Goal: Information Seeking & Learning: Learn about a topic

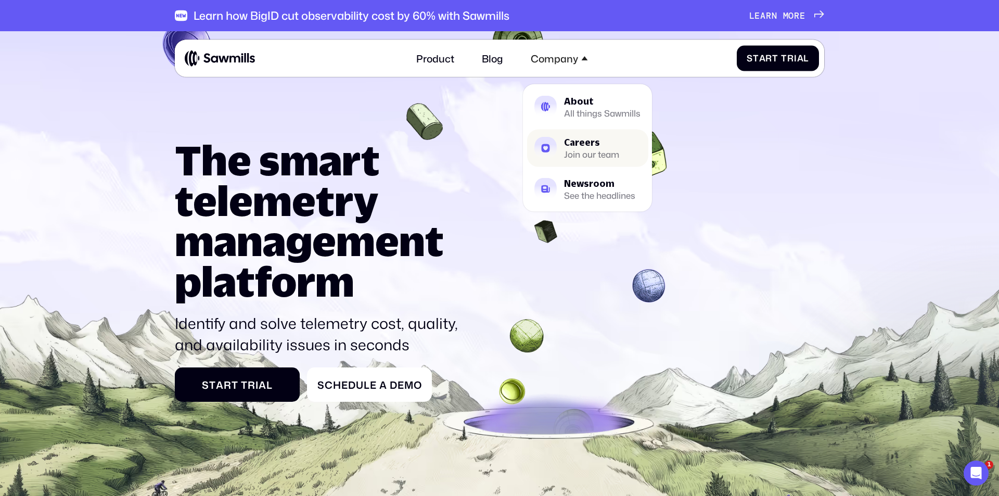
click at [577, 150] on div "Join our team" at bounding box center [591, 154] width 55 height 8
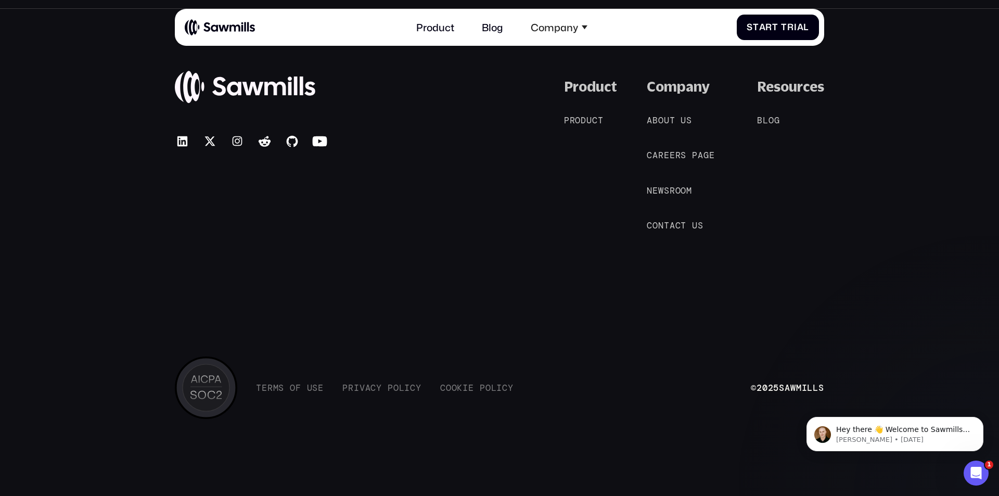
drag, startPoint x: 471, startPoint y: 166, endPoint x: 440, endPoint y: 516, distance: 351.1
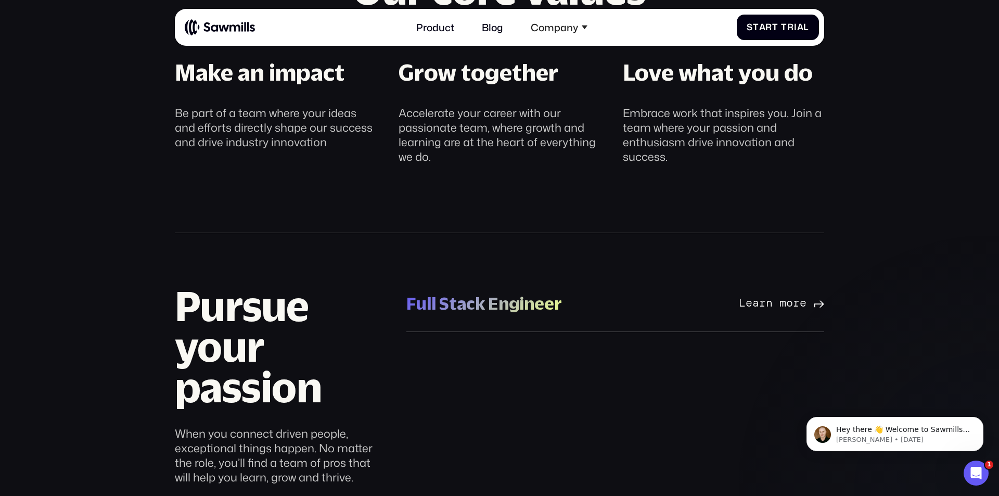
scroll to position [637, 0]
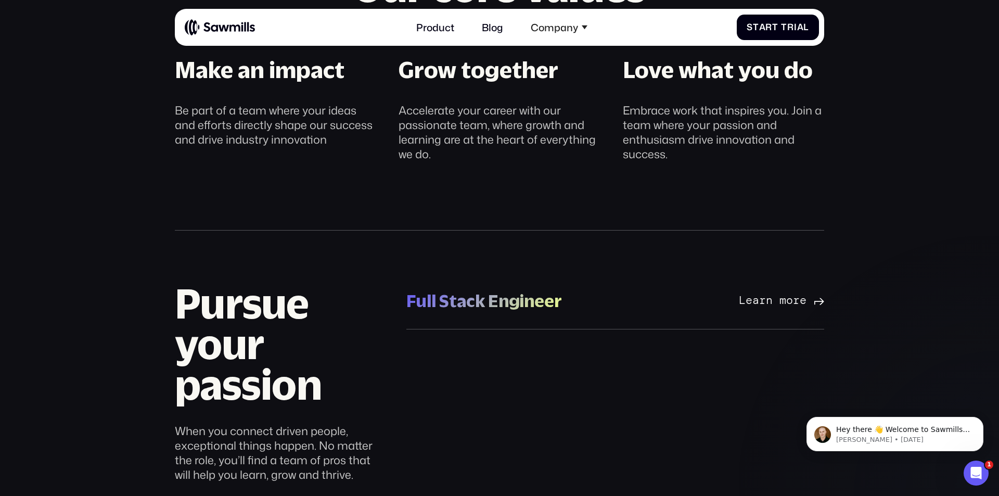
click at [561, 300] on div "Full Stack Engineer" at bounding box center [484, 301] width 156 height 22
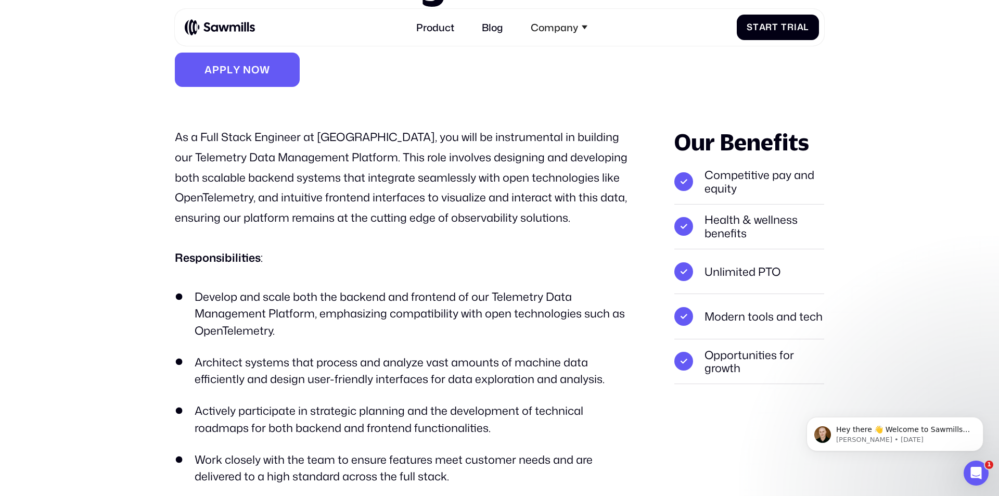
scroll to position [175, 0]
click at [418, 193] on p "As a Full Stack Engineer at Sawmills.ai, you will be instrumental in building o…" at bounding box center [405, 176] width 460 height 101
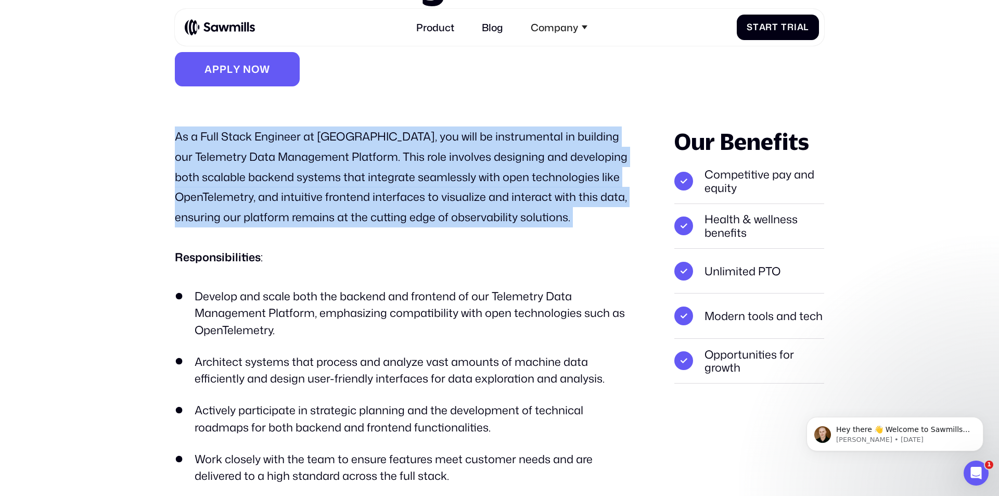
click at [418, 193] on p "As a Full Stack Engineer at Sawmills.ai, you will be instrumental in building o…" at bounding box center [405, 176] width 460 height 101
click at [418, 214] on p "As a Full Stack Engineer at Sawmills.ai, you will be instrumental in building o…" at bounding box center [405, 176] width 460 height 101
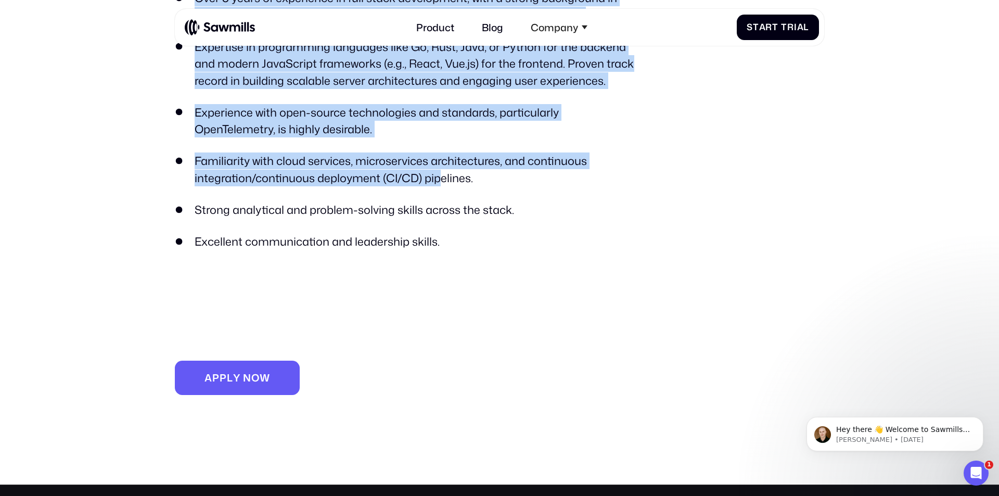
scroll to position [1032, 0]
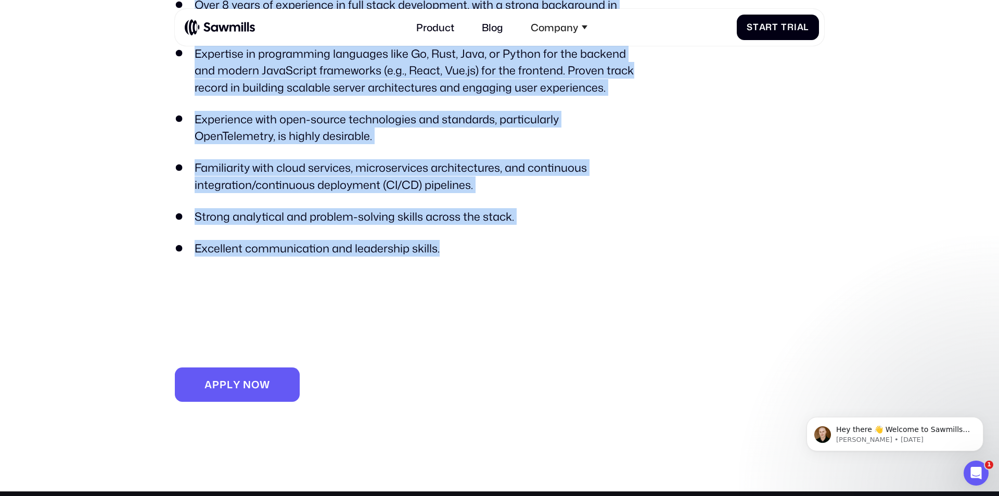
drag, startPoint x: 184, startPoint y: 151, endPoint x: 463, endPoint y: 253, distance: 297.0
copy div "Full Stack Engineer Location: San Francisco Bay Area Department: R&D A p p l y …"
drag, startPoint x: 504, startPoint y: 210, endPoint x: 506, endPoint y: 218, distance: 8.0
click at [503, 210] on li "Strong analytical and problem-solving skills across the stack." at bounding box center [405, 216] width 460 height 17
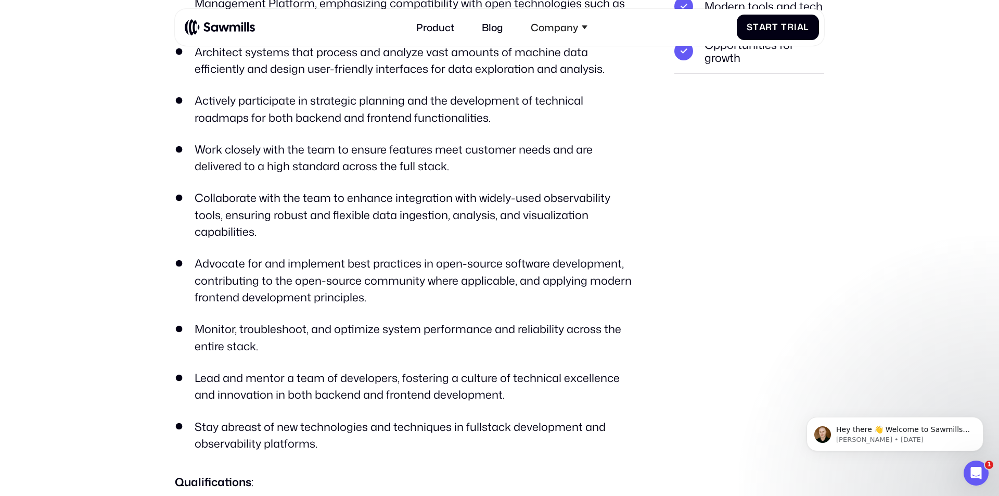
scroll to position [0, 0]
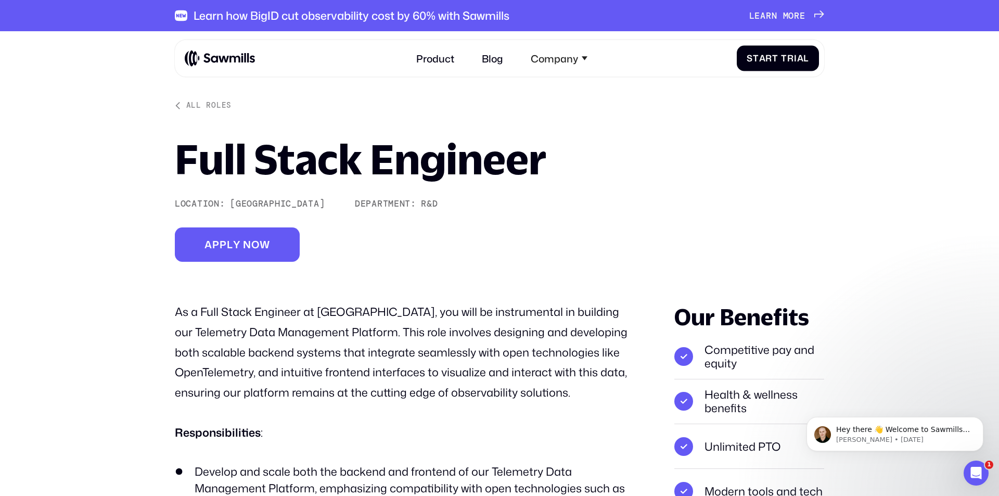
drag, startPoint x: 551, startPoint y: 181, endPoint x: 490, endPoint y: 55, distance: 139.7
click at [476, 160] on h1 "Full Stack Engineer" at bounding box center [361, 159] width 372 height 41
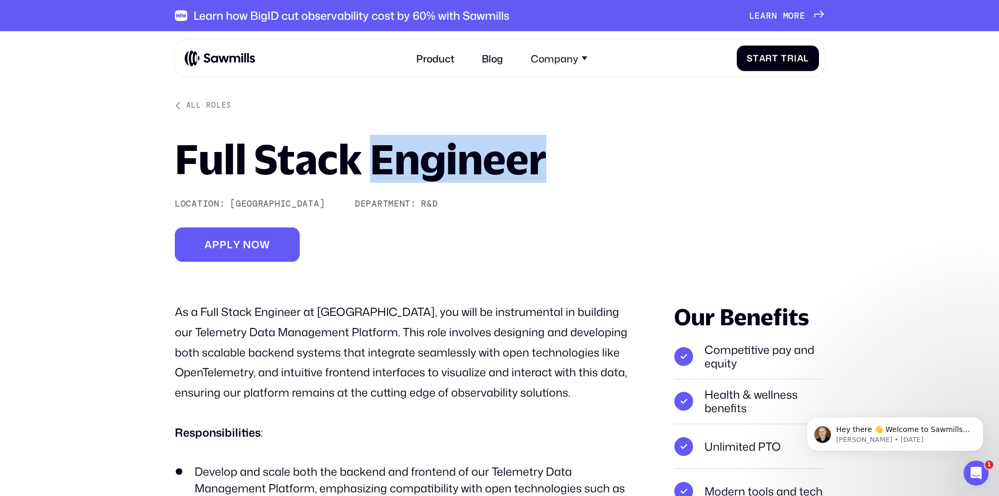
click at [476, 160] on h1 "Full Stack Engineer" at bounding box center [361, 159] width 372 height 41
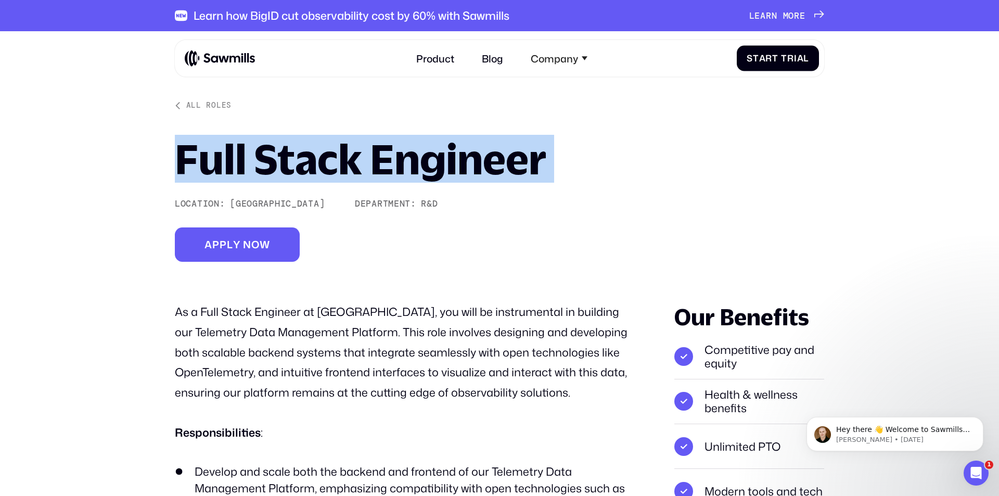
click at [476, 160] on h1 "Full Stack Engineer" at bounding box center [361, 159] width 372 height 41
click at [544, 142] on h1 "Full Stack Engineer" at bounding box center [361, 159] width 372 height 41
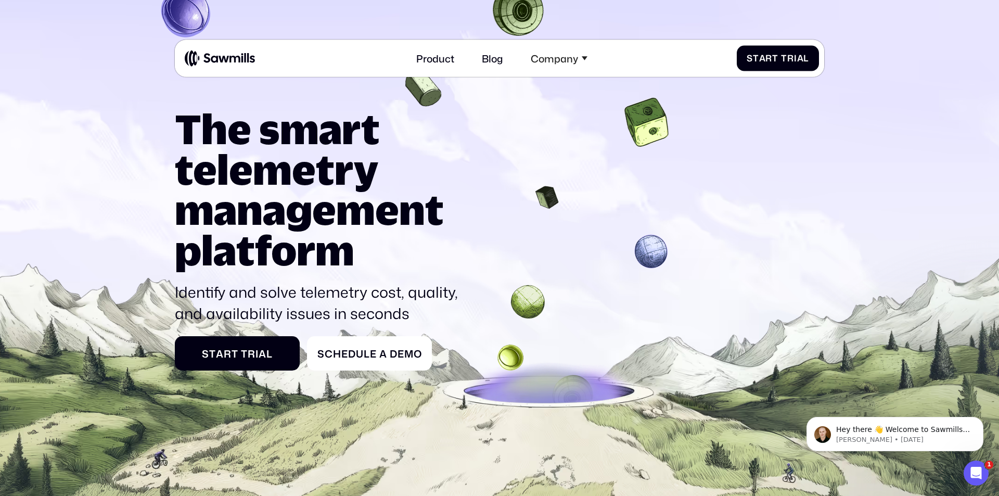
scroll to position [102, 0]
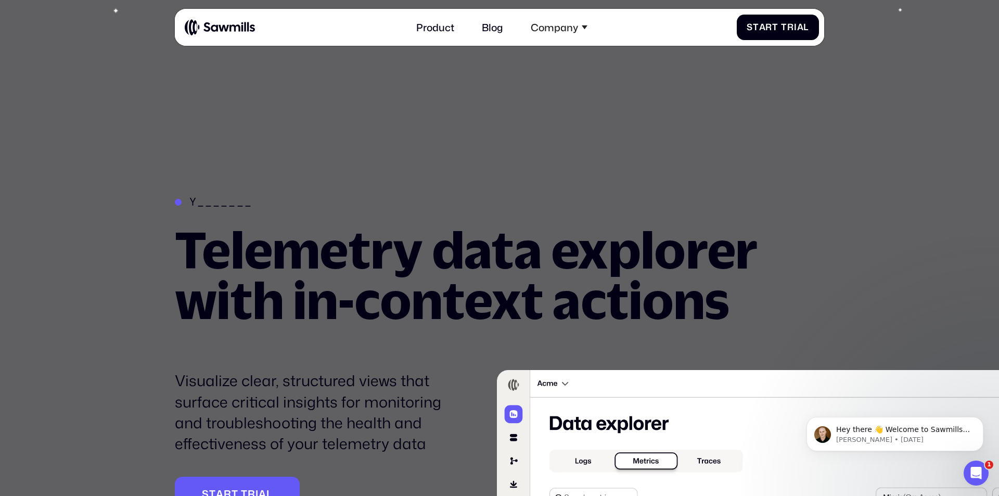
drag, startPoint x: 573, startPoint y: 486, endPoint x: 569, endPoint y: 495, distance: 9.8
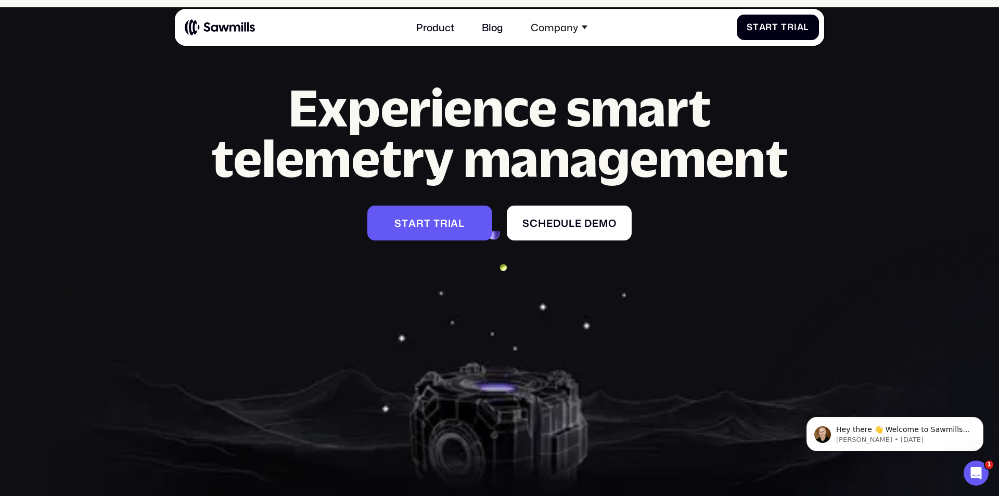
scroll to position [5172, 0]
